Goal: Register for event/course

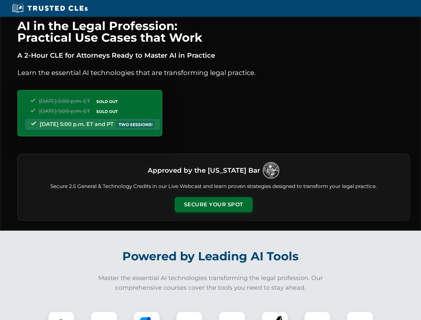
click at [214, 205] on button "Secure Your Spot" at bounding box center [214, 204] width 78 height 15
click at [61, 316] on img at bounding box center [61, 324] width 19 height 19
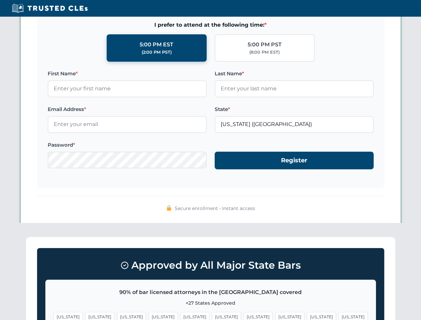
click at [244, 316] on span "[US_STATE]" at bounding box center [258, 317] width 29 height 10
click at [307, 316] on span "[US_STATE]" at bounding box center [321, 317] width 29 height 10
